Goal: Transaction & Acquisition: Purchase product/service

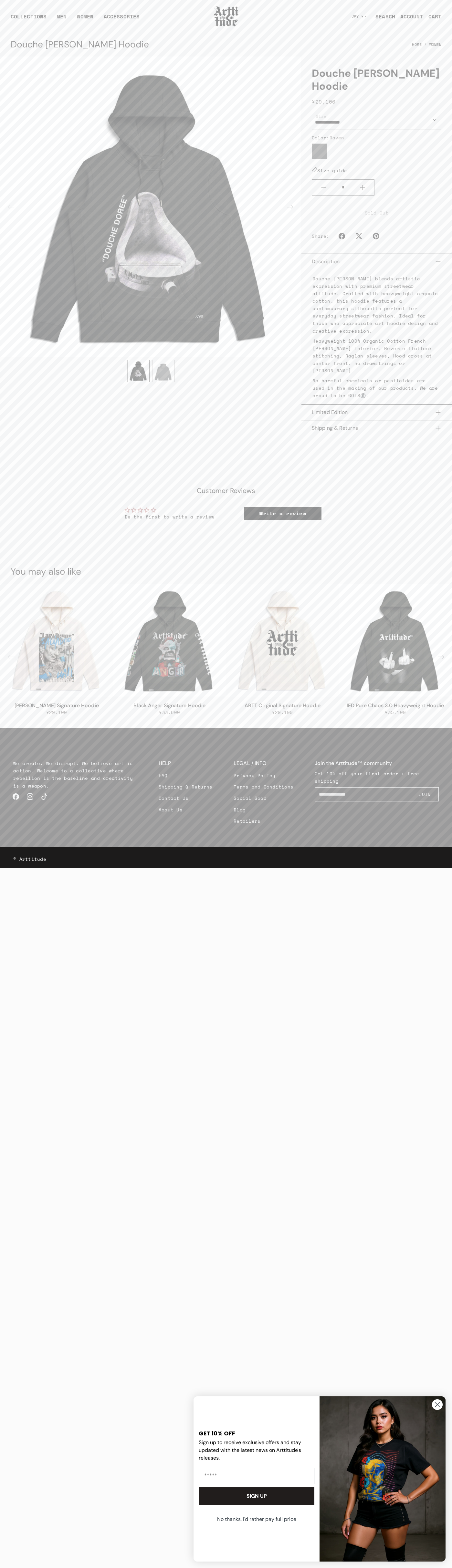
click at [256, 1519] on button "No thanks, I'd rather pay full price" at bounding box center [256, 1519] width 117 height 16
